Goal: Information Seeking & Learning: Understand process/instructions

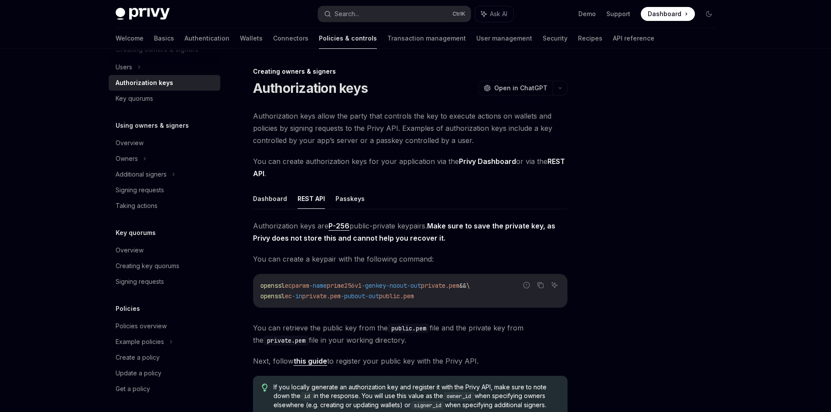
scroll to position [202, 0]
click at [161, 324] on div "Policies overview" at bounding box center [141, 324] width 51 height 10
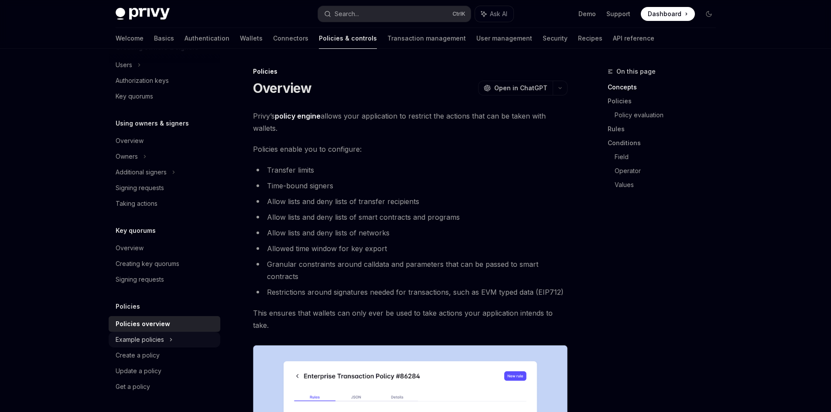
click at [157, 339] on div "Example policies" at bounding box center [140, 340] width 48 height 10
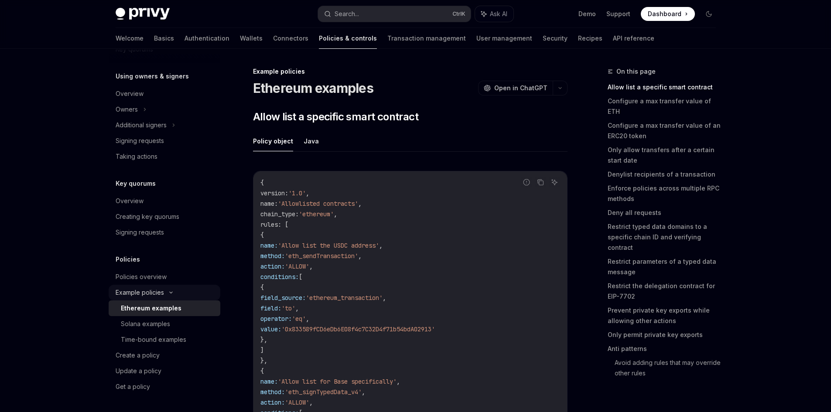
click at [179, 295] on div "Example policies" at bounding box center [165, 293] width 112 height 16
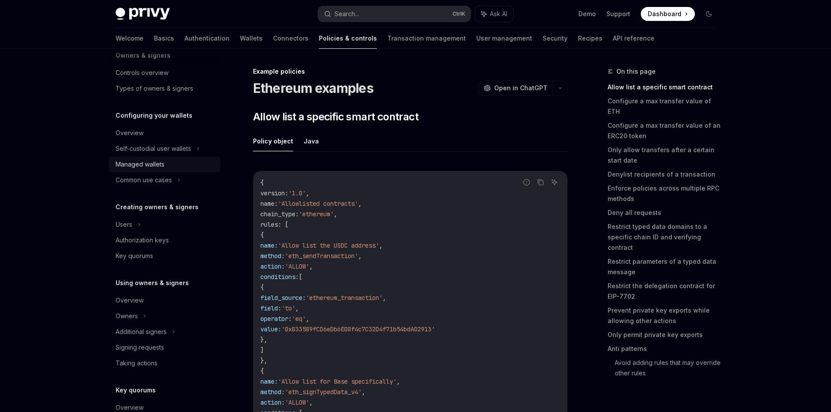
scroll to position [44, 0]
click at [154, 39] on link "Basics" at bounding box center [164, 38] width 20 height 21
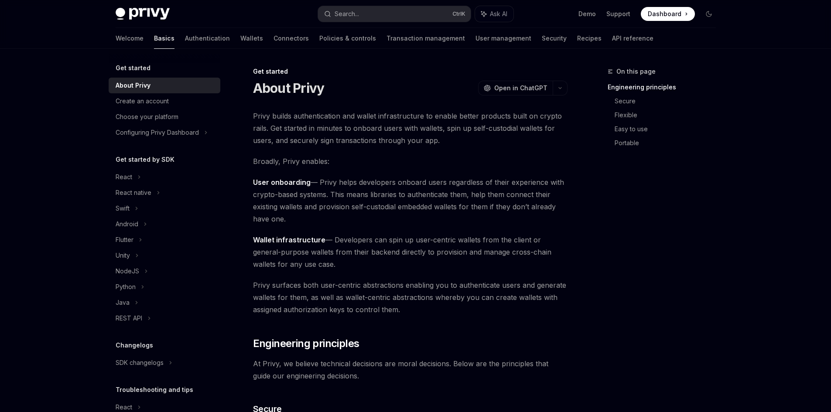
click at [152, 10] on img at bounding box center [143, 14] width 54 height 12
type textarea "*"
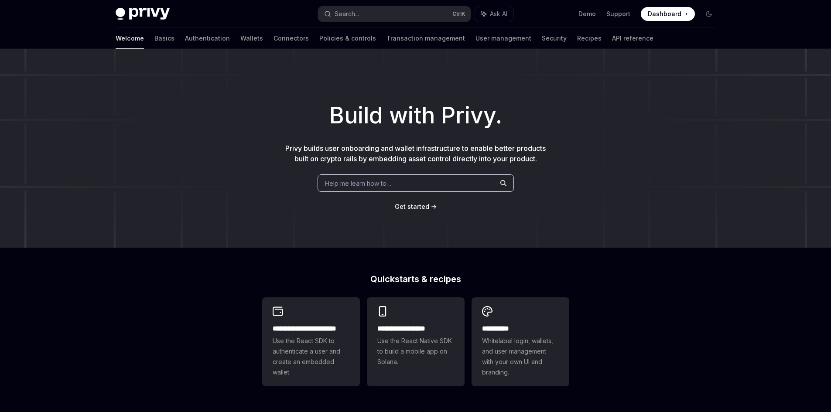
click at [370, 186] on span "Help me learn how to…" at bounding box center [358, 183] width 66 height 9
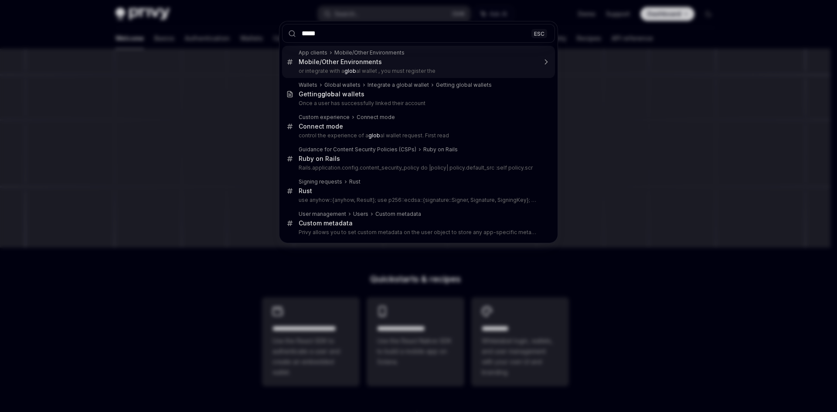
type input "******"
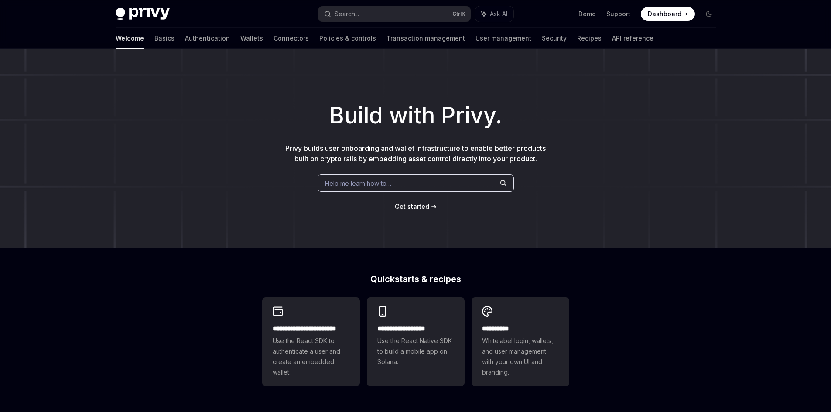
scroll to position [447, 0]
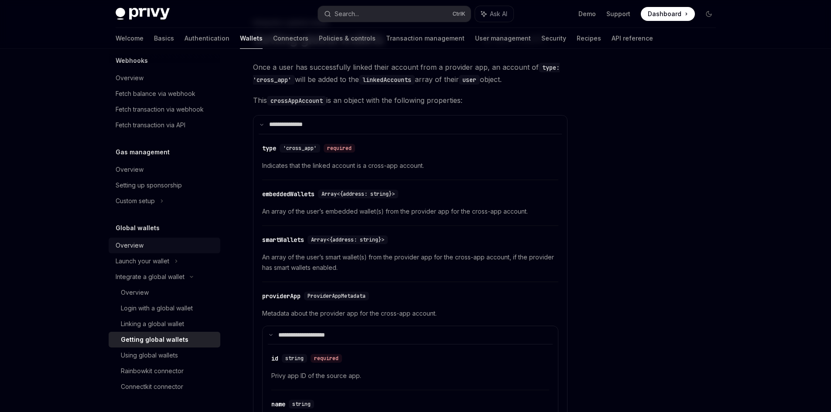
click at [142, 240] on div "Overview" at bounding box center [130, 245] width 28 height 10
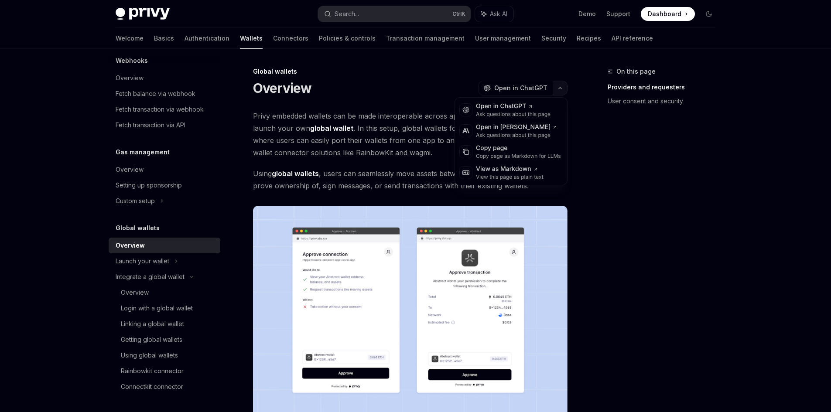
click at [556, 90] on button "button" at bounding box center [560, 88] width 15 height 15
click at [518, 151] on div "Copy page" at bounding box center [518, 148] width 85 height 9
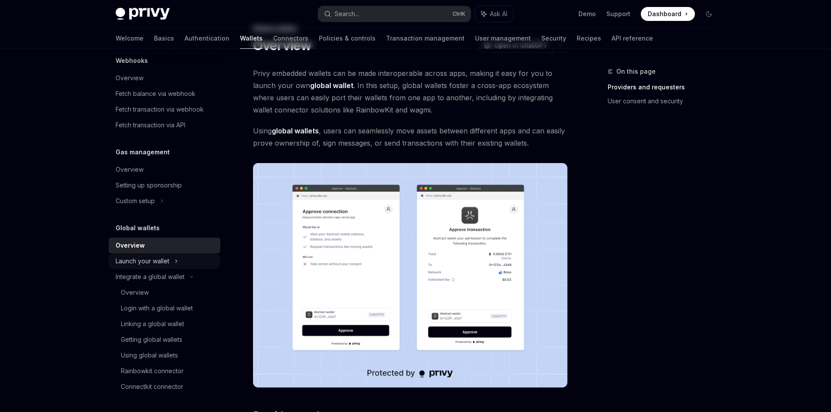
scroll to position [44, 0]
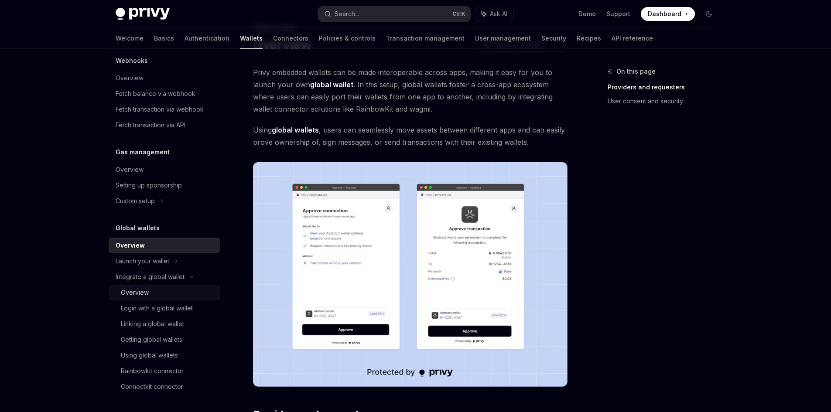
click at [183, 291] on div "Overview" at bounding box center [168, 292] width 94 height 10
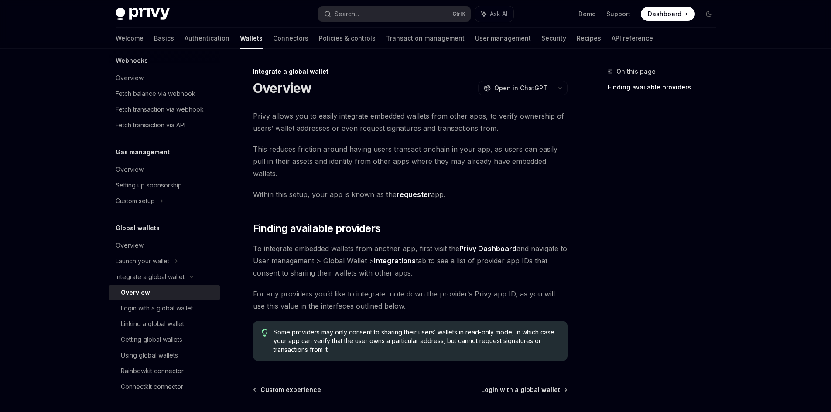
click at [571, 84] on div "On this page Finding available providers Integrate a global wallet Overview Ope…" at bounding box center [416, 270] width 614 height 442
click at [561, 85] on button "button" at bounding box center [560, 88] width 15 height 15
click at [508, 148] on div "Copy page" at bounding box center [518, 148] width 85 height 9
click at [144, 310] on div "Login with a global wallet" at bounding box center [157, 308] width 72 height 10
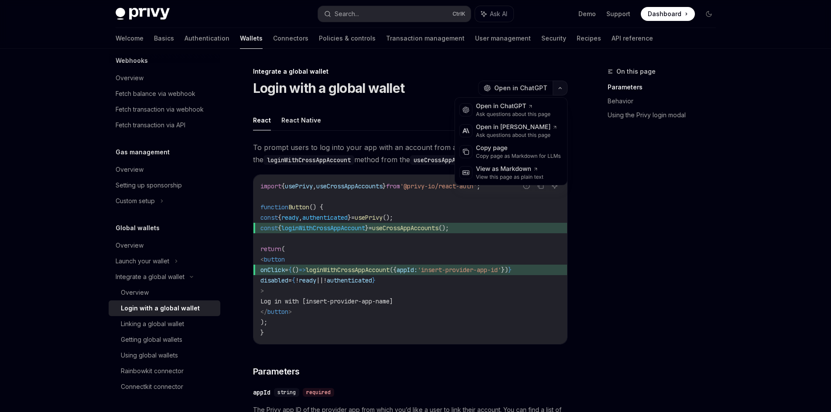
click at [567, 85] on button "button" at bounding box center [560, 88] width 15 height 15
click at [502, 150] on div "Copy page" at bounding box center [518, 148] width 85 height 9
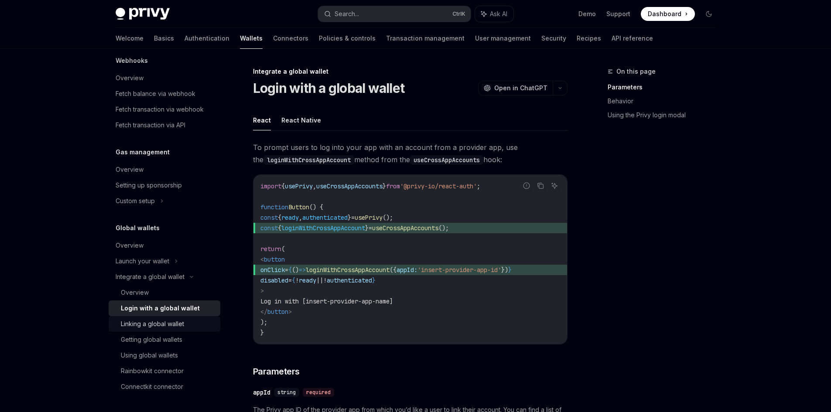
click at [120, 328] on link "Linking a global wallet" at bounding box center [165, 324] width 112 height 16
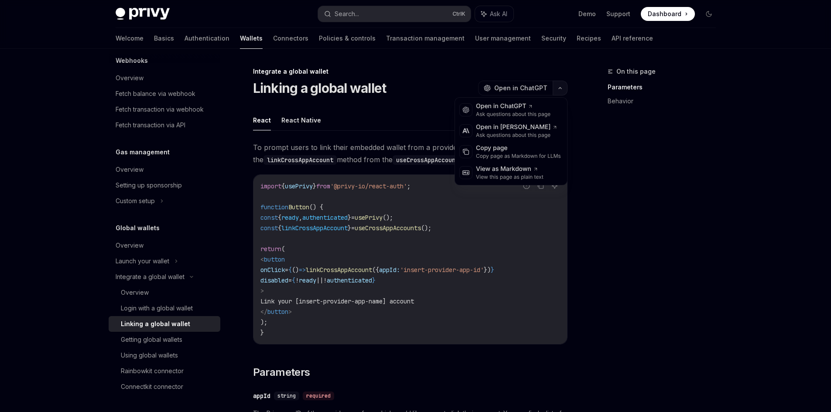
click at [564, 83] on button "button" at bounding box center [560, 88] width 15 height 15
click at [508, 153] on div "Copy page as Markdown for LLMs" at bounding box center [518, 156] width 85 height 7
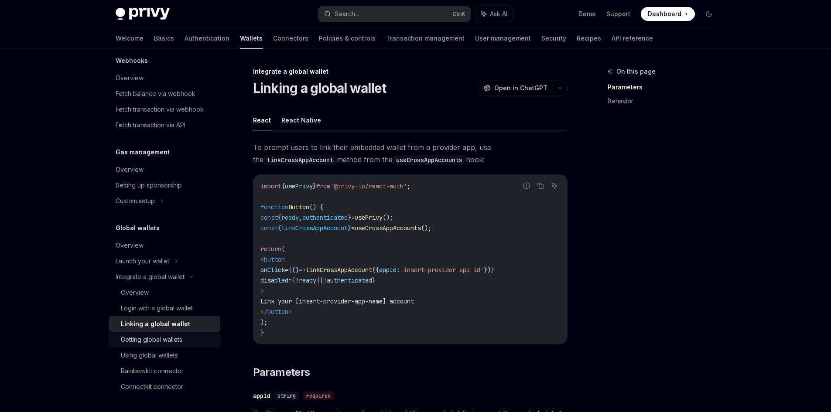
click at [130, 341] on div "Getting global wallets" at bounding box center [152, 340] width 62 height 10
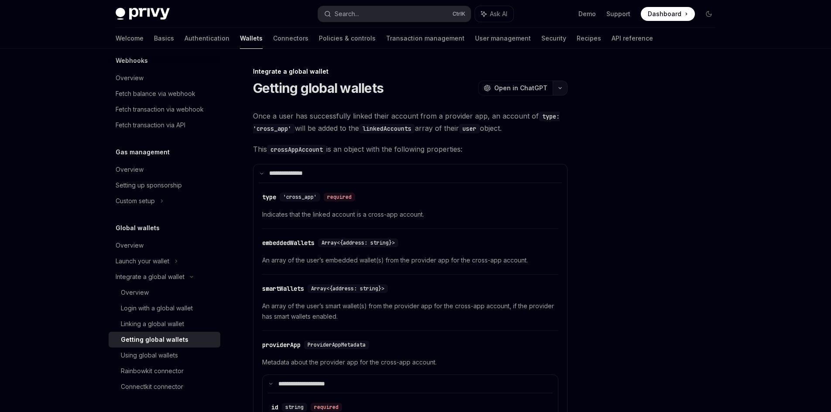
click at [559, 89] on button "button" at bounding box center [560, 88] width 15 height 15
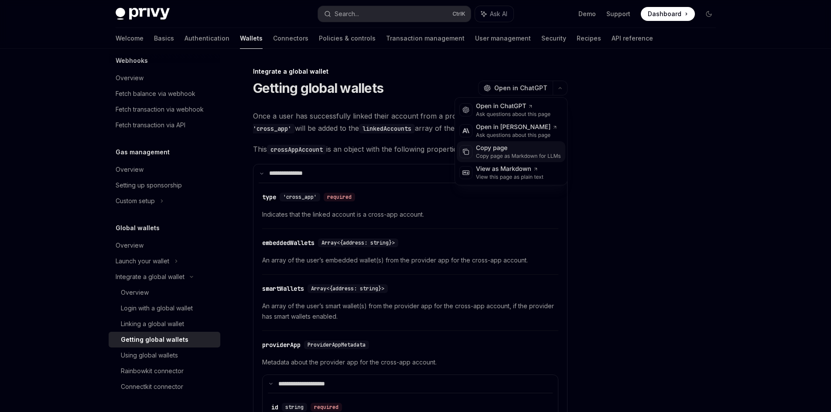
click at [506, 153] on div "Copy page as Markdown for LLMs" at bounding box center [518, 156] width 85 height 7
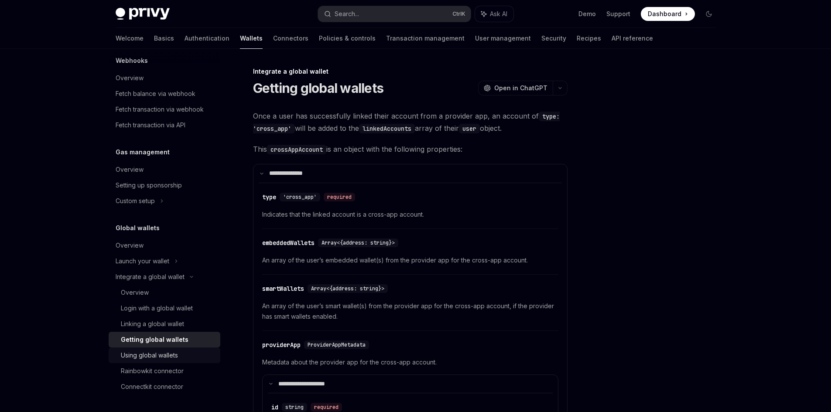
click at [147, 362] on link "Using global wallets" at bounding box center [165, 356] width 112 height 16
type textarea "*"
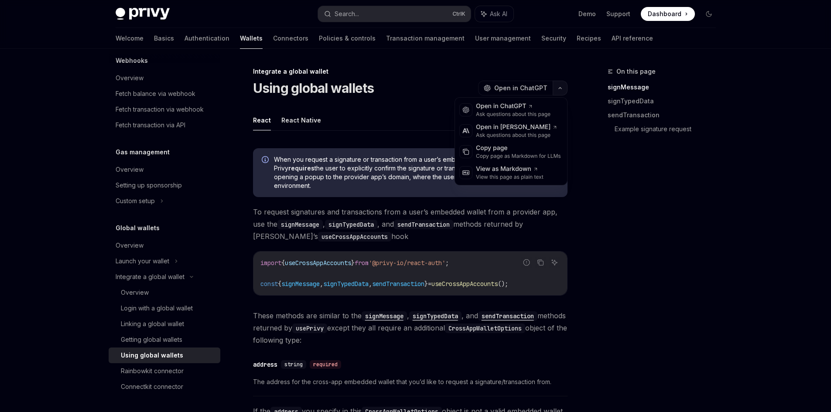
click at [560, 89] on icon "button" at bounding box center [560, 88] width 3 height 1
click at [519, 150] on div "Copy page" at bounding box center [518, 148] width 85 height 9
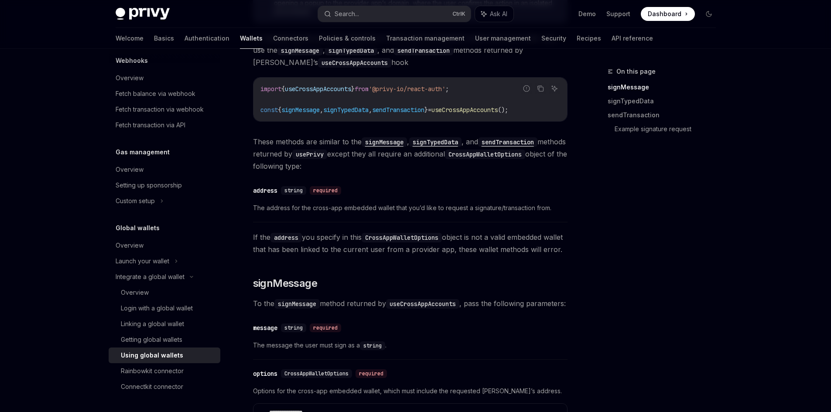
scroll to position [174, 0]
